Goal: Task Accomplishment & Management: Complete application form

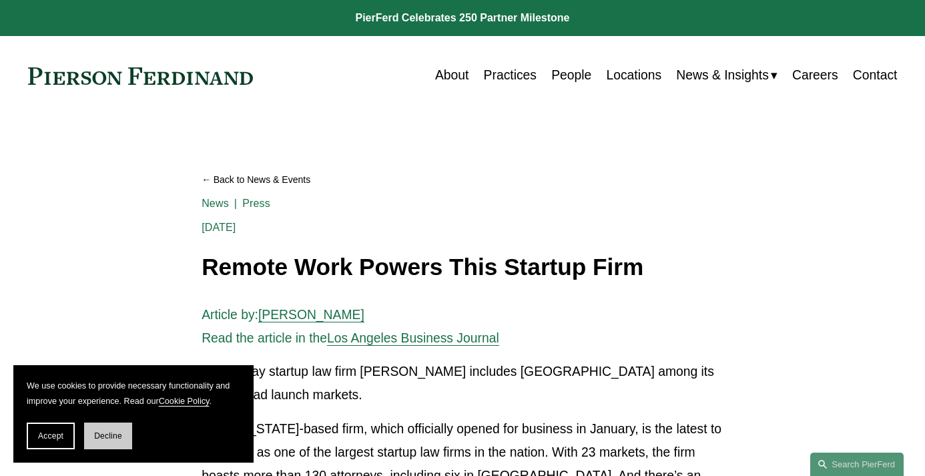
click at [105, 432] on span "Decline" at bounding box center [108, 435] width 28 height 9
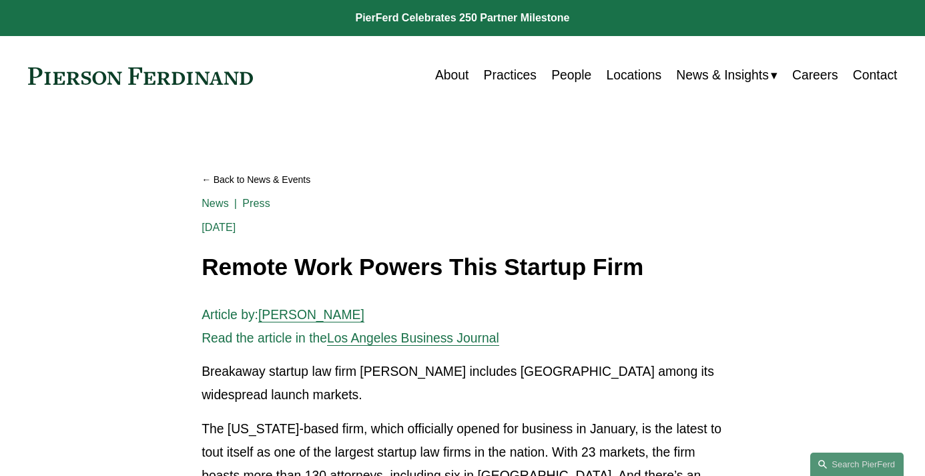
click at [460, 75] on link "About" at bounding box center [451, 76] width 33 height 26
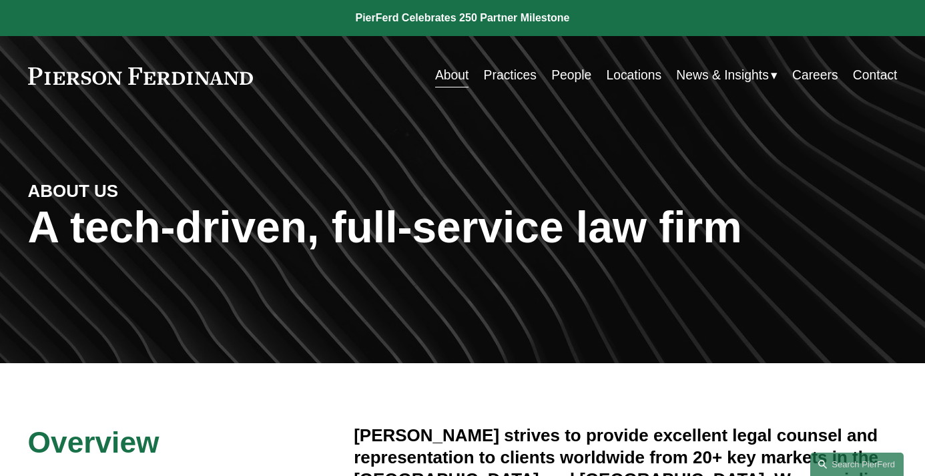
click at [819, 72] on link "Careers" at bounding box center [815, 76] width 46 height 26
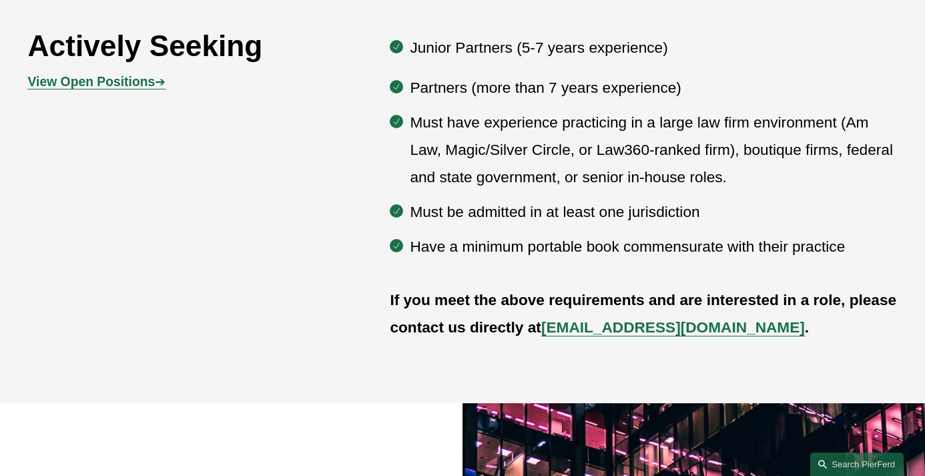
scroll to position [661, 0]
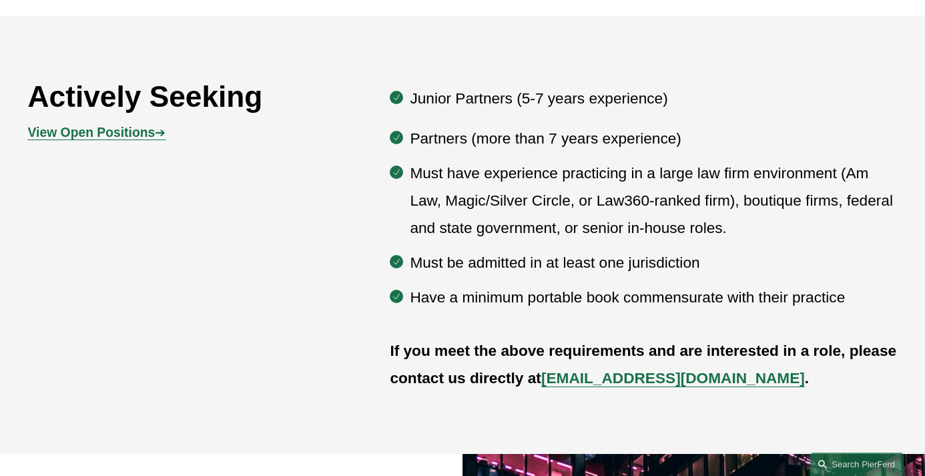
click at [117, 131] on strong "View Open Positions" at bounding box center [91, 132] width 127 height 14
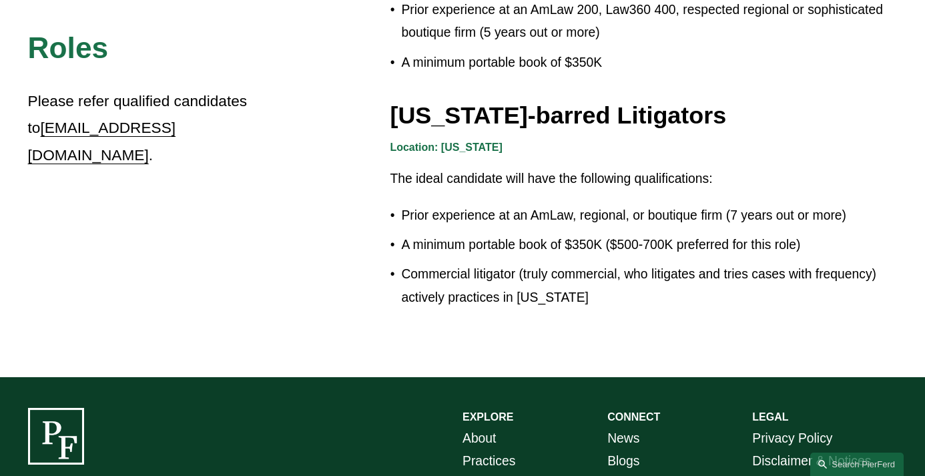
scroll to position [2436, 0]
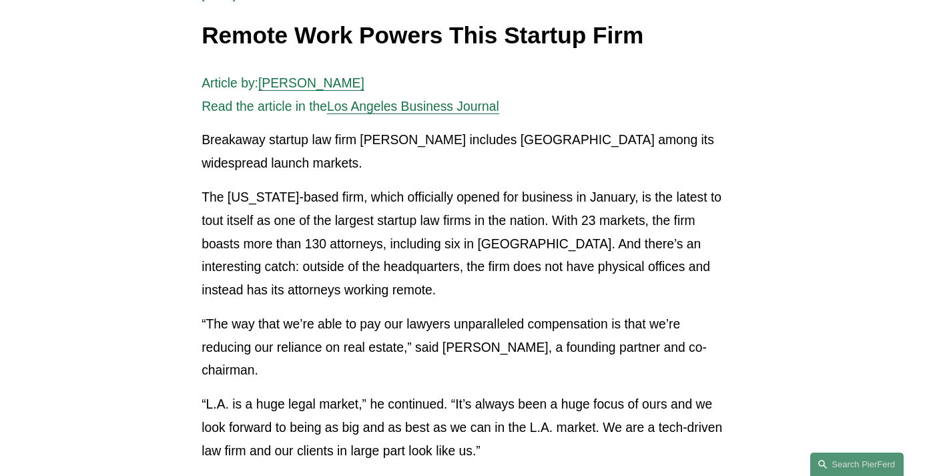
scroll to position [361, 0]
